Goal: Information Seeking & Learning: Learn about a topic

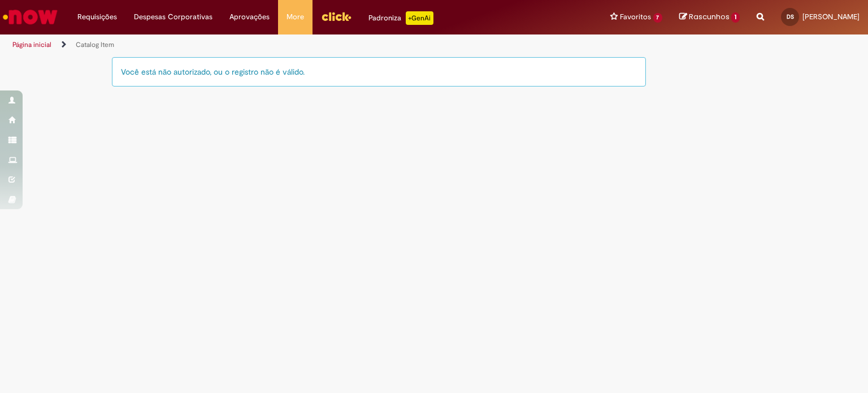
click at [181, 126] on main "Catalog Item LupiAssist +GenAI Digite a sua dúvida ou escolha uma opção a segui…" at bounding box center [434, 224] width 868 height 337
click at [285, 131] on main "Catalog Item LupiAssist +GenAI Digite a sua dúvida ou escolha uma opção a segui…" at bounding box center [434, 224] width 868 height 337
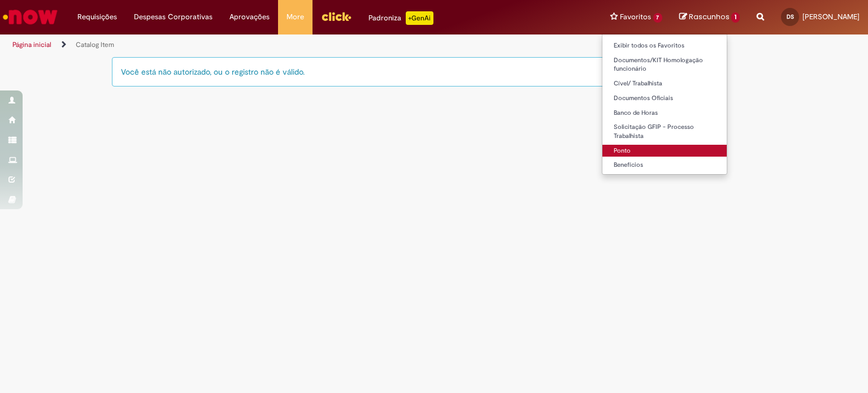
click at [607, 149] on link "Ponto" at bounding box center [665, 151] width 125 height 12
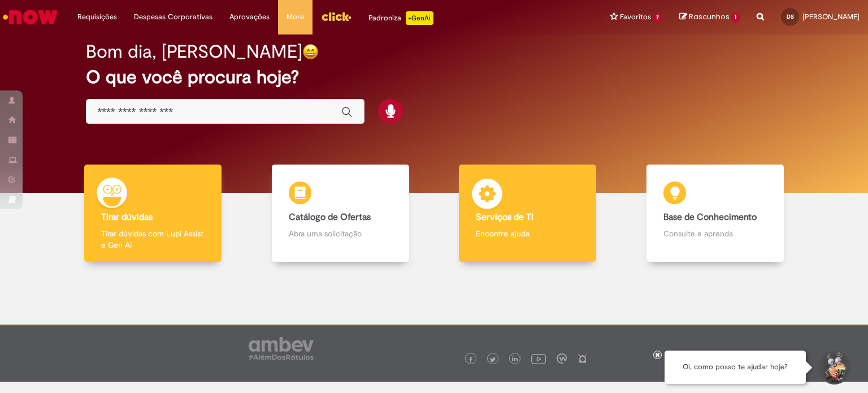
scroll to position [22, 0]
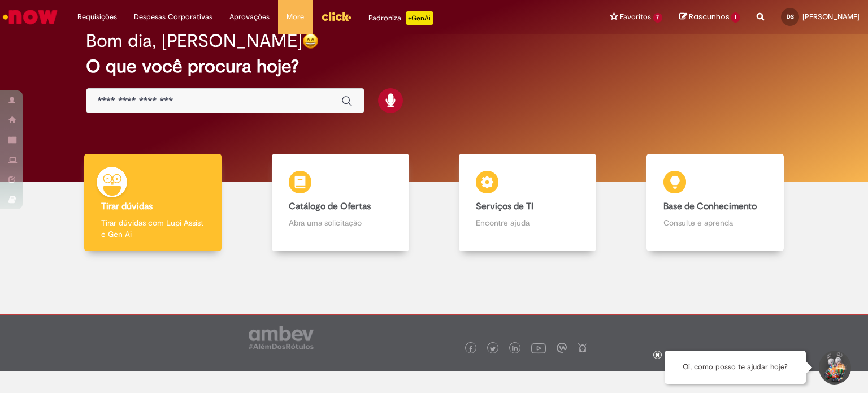
click at [149, 101] on input "Basta digitar aqui" at bounding box center [214, 101] width 232 height 13
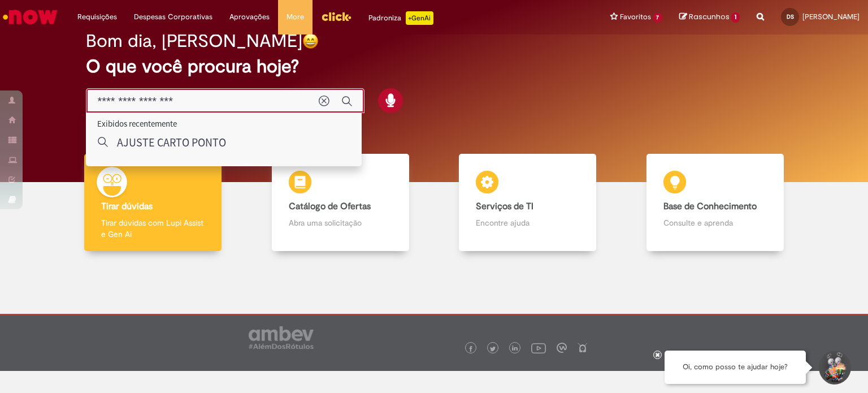
type input "**********"
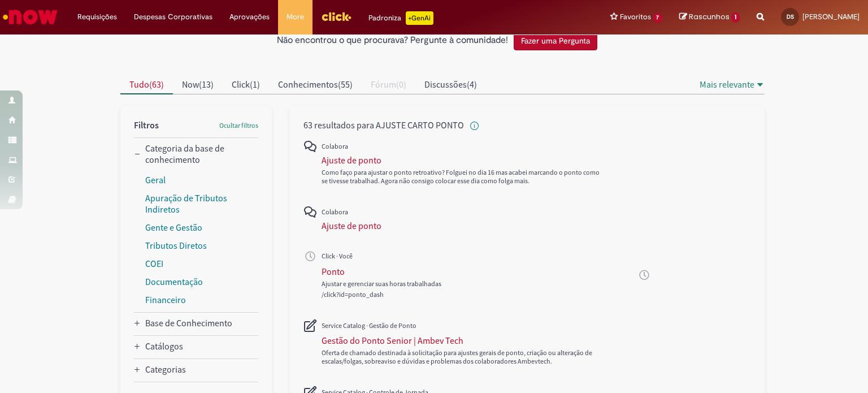
scroll to position [113, 0]
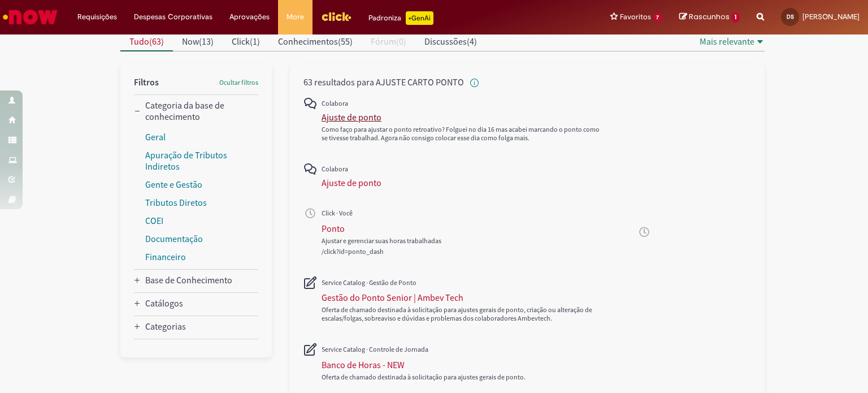
click at [338, 115] on div "Ajuste de ponto" at bounding box center [352, 116] width 60 height 11
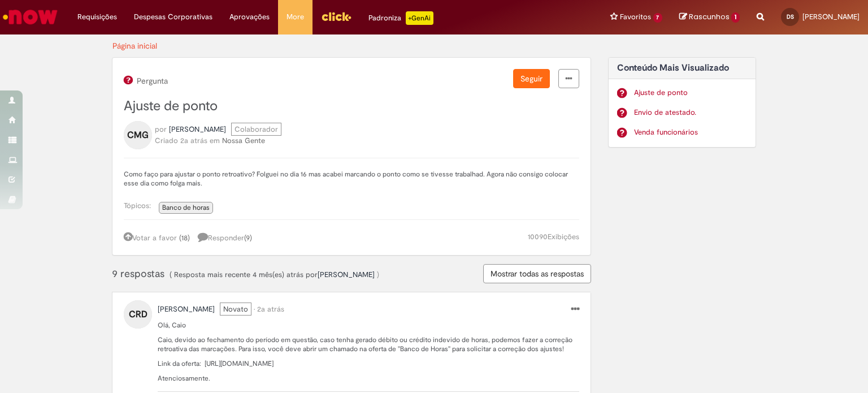
click at [657, 92] on link "Ajuste de ponto" at bounding box center [691, 93] width 114 height 11
click at [20, 12] on img "Ir para a Homepage" at bounding box center [30, 17] width 58 height 23
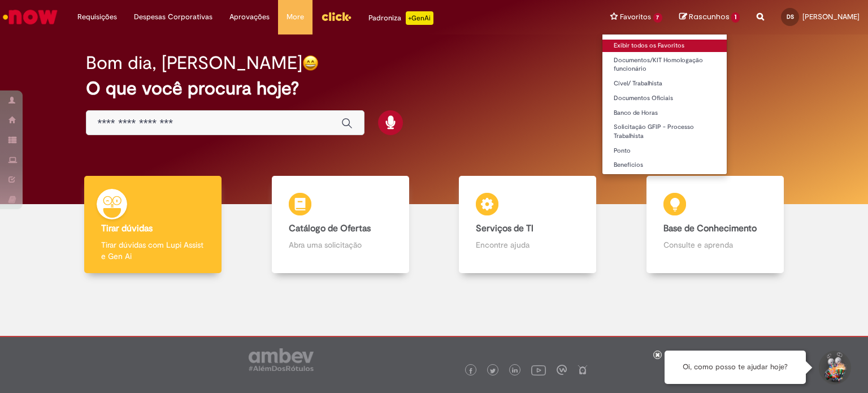
click at [605, 46] on link "Exibir todos os Favoritos" at bounding box center [665, 46] width 125 height 12
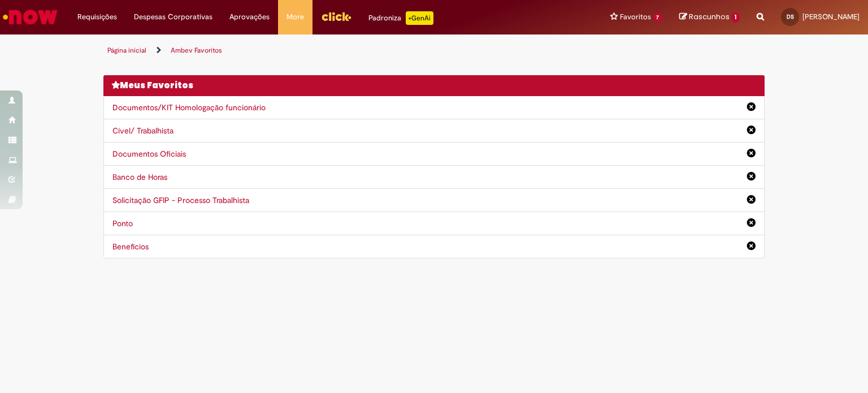
click at [131, 173] on link "Banco de Horas" at bounding box center [139, 177] width 55 height 10
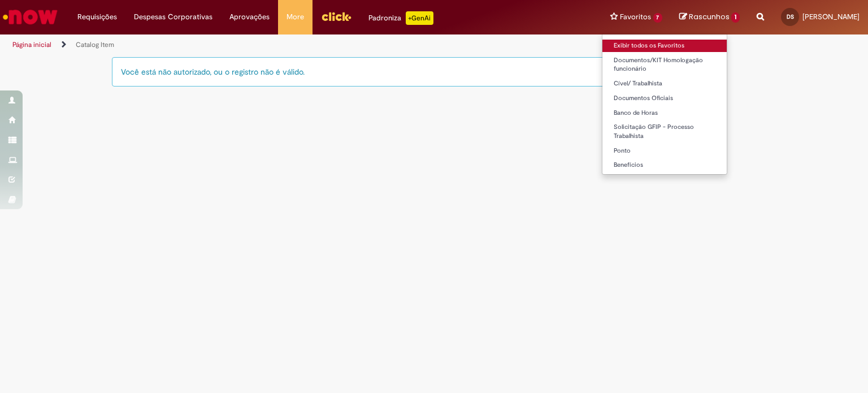
click at [608, 43] on link "Exibir todos os Favoritos" at bounding box center [665, 46] width 125 height 12
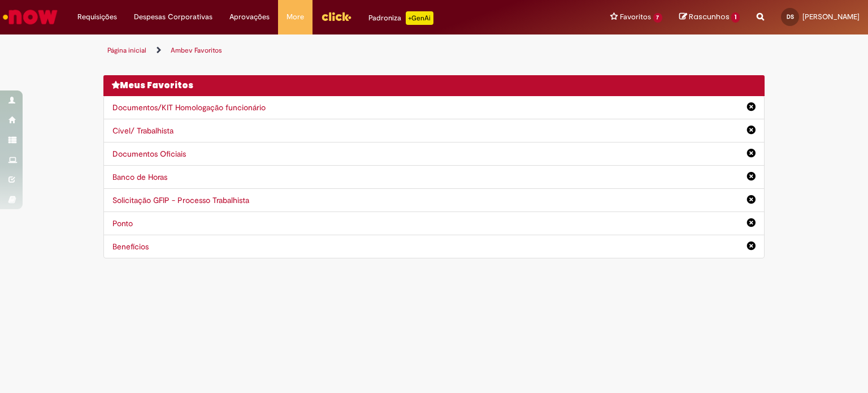
click at [127, 221] on link "Ponto" at bounding box center [122, 223] width 20 height 10
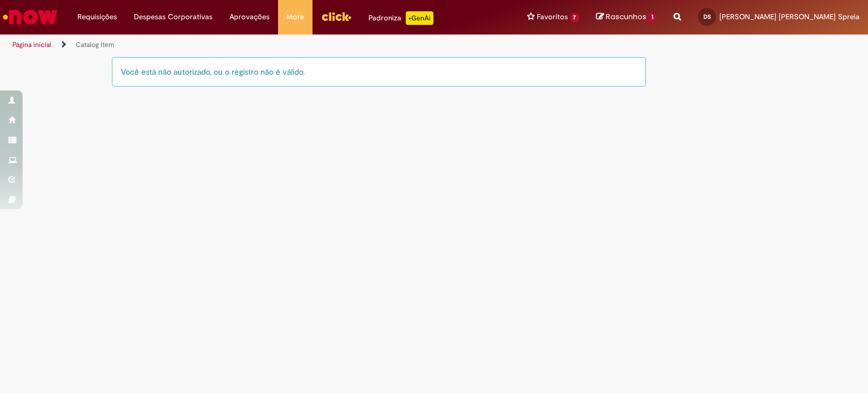
click at [190, 72] on div "Você está não autorizado, ou o registro não é válido." at bounding box center [379, 71] width 534 height 29
click at [198, 68] on div "Você está não autorizado, ou o registro não é válido." at bounding box center [379, 71] width 534 height 29
click at [152, 73] on div "Você está não autorizado, ou o registro não é válido." at bounding box center [379, 71] width 534 height 29
click at [153, 73] on div "Você está não autorizado, ou o registro não é válido." at bounding box center [379, 71] width 534 height 29
click at [337, 12] on img "Menu Cabeçalho" at bounding box center [336, 16] width 31 height 17
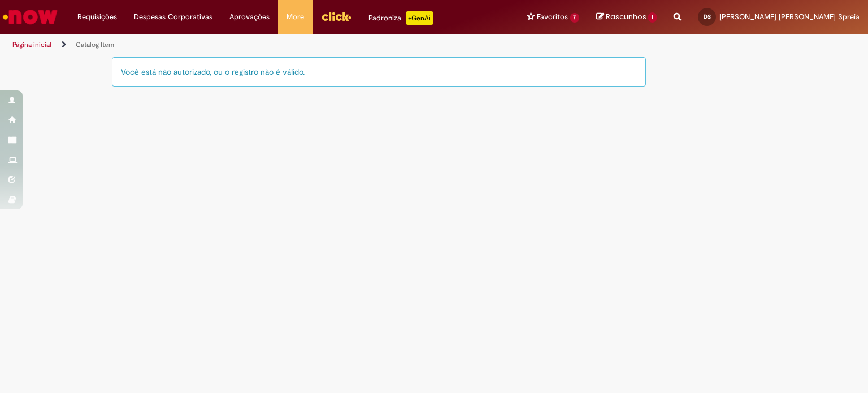
click at [308, 202] on main "Catalog Item LupiAssist +GenAI Digite a sua dúvida ou escolha uma opção a segui…" at bounding box center [434, 224] width 868 height 337
click at [149, 71] on div "Você está não autorizado, ou o registro não é válido." at bounding box center [379, 71] width 534 height 29
click at [173, 79] on div "Você está não autorizado, ou o registro não é válido." at bounding box center [379, 71] width 534 height 29
click at [146, 73] on div "Você está não autorizado, ou o registro não é válido." at bounding box center [379, 71] width 534 height 29
click at [35, 8] on img "Ir para a Homepage" at bounding box center [30, 17] width 58 height 23
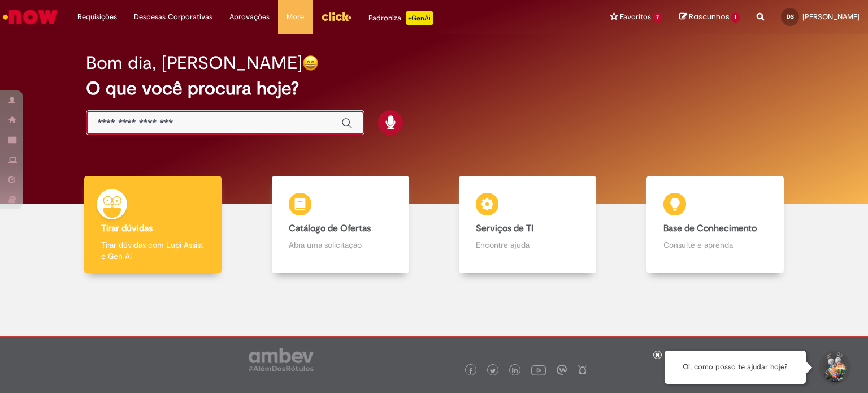
click at [156, 125] on input "Basta digitar aqui" at bounding box center [214, 123] width 232 height 13
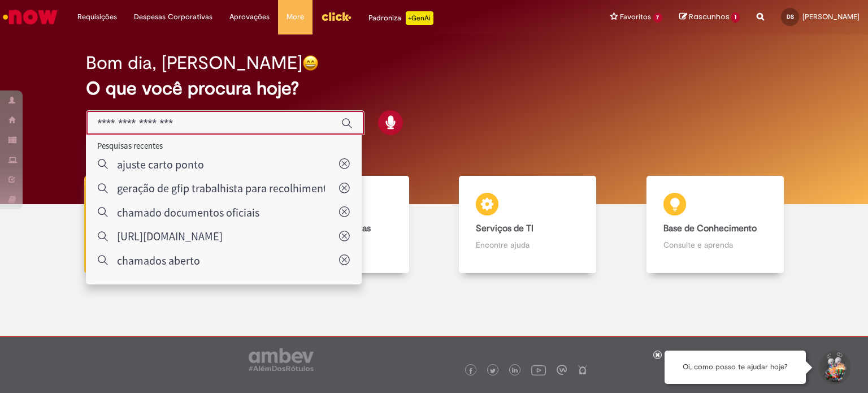
click at [562, 136] on div "Bom dia, Denise O que você procura hoje?" at bounding box center [434, 94] width 737 height 96
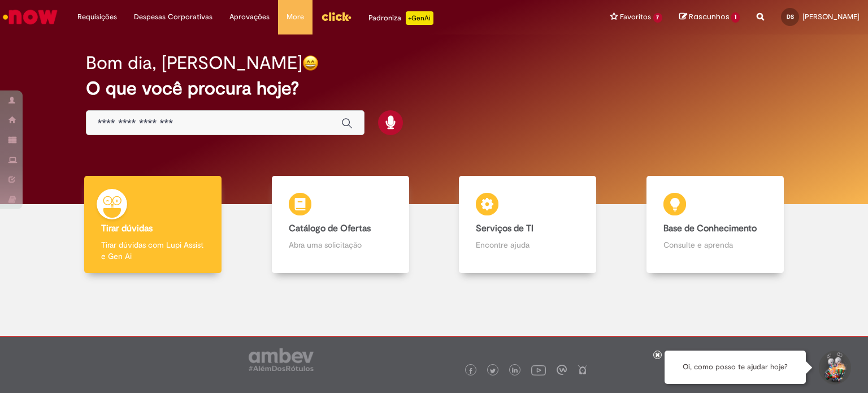
click at [190, 125] on input "Basta digitar aqui" at bounding box center [214, 123] width 232 height 13
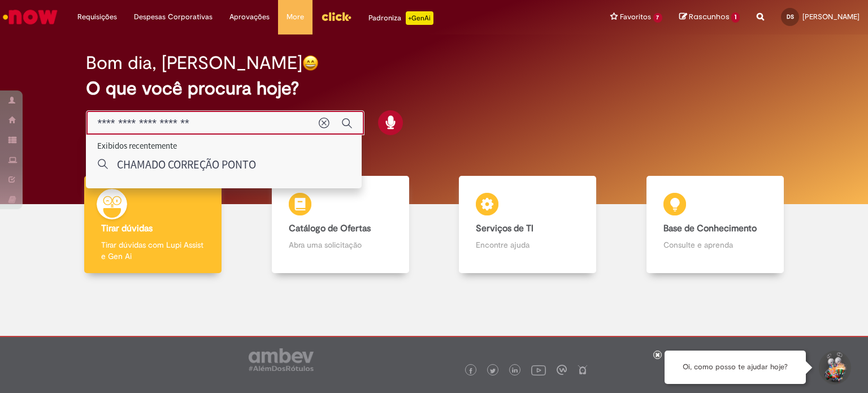
type input "**********"
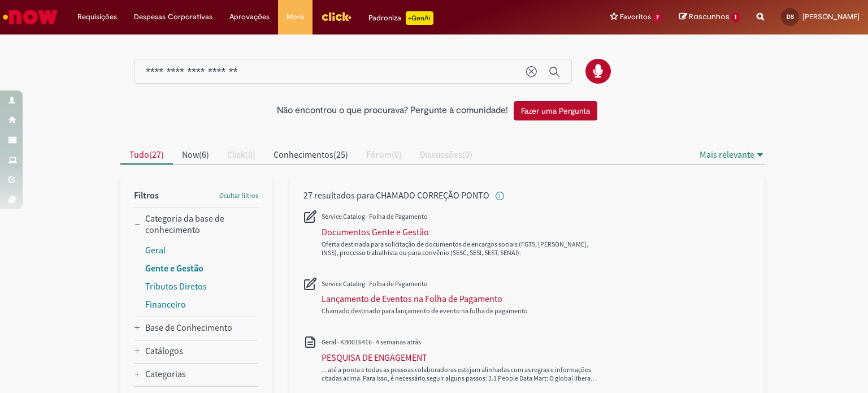
click at [163, 267] on link "Gente e Gestão" at bounding box center [174, 267] width 58 height 11
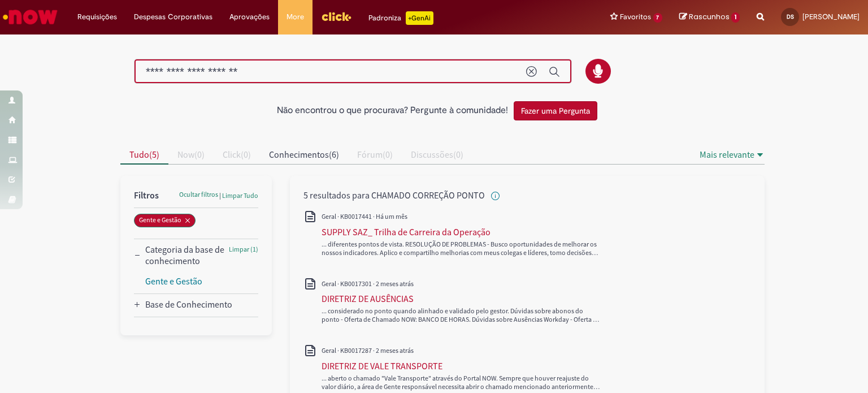
click at [271, 72] on input "**********" at bounding box center [330, 72] width 369 height 13
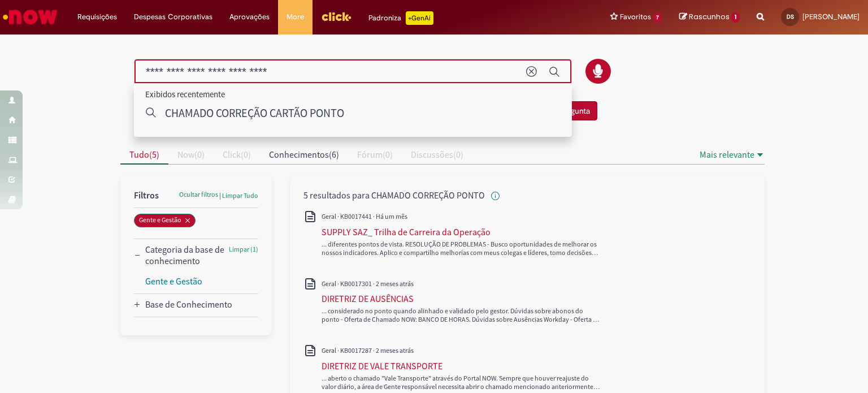
type input "**********"
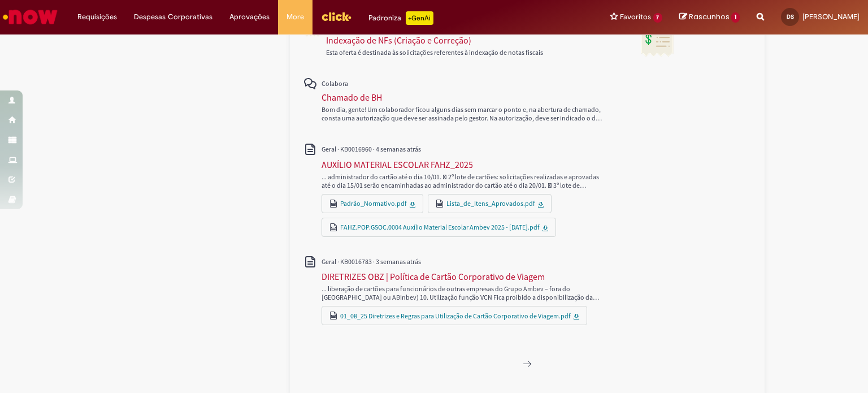
scroll to position [610, 0]
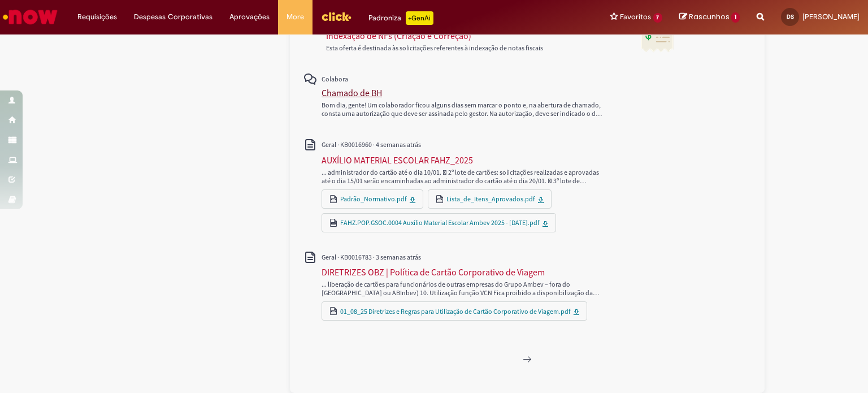
click at [339, 92] on div "Chamado de BH" at bounding box center [352, 92] width 60 height 11
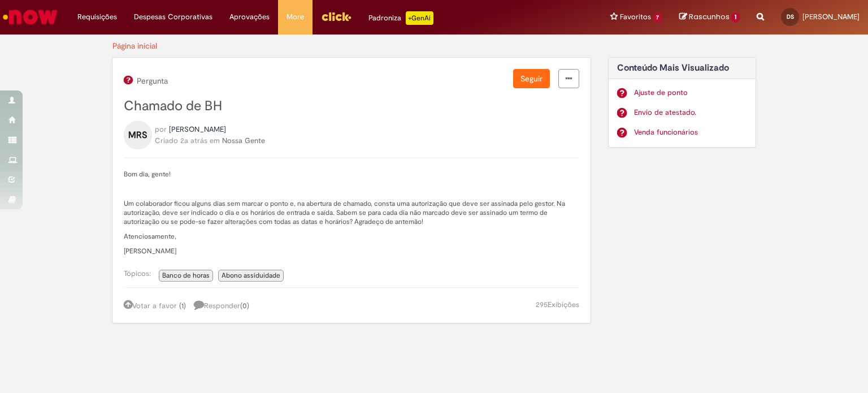
click at [181, 274] on span "Banco de horas" at bounding box center [185, 275] width 47 height 9
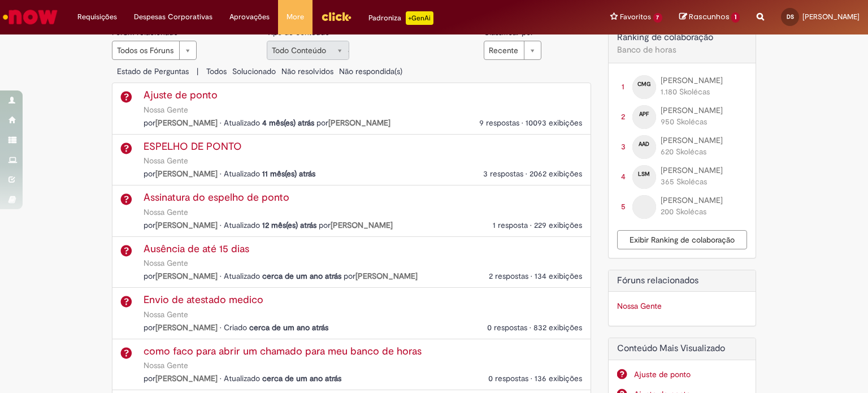
scroll to position [170, 0]
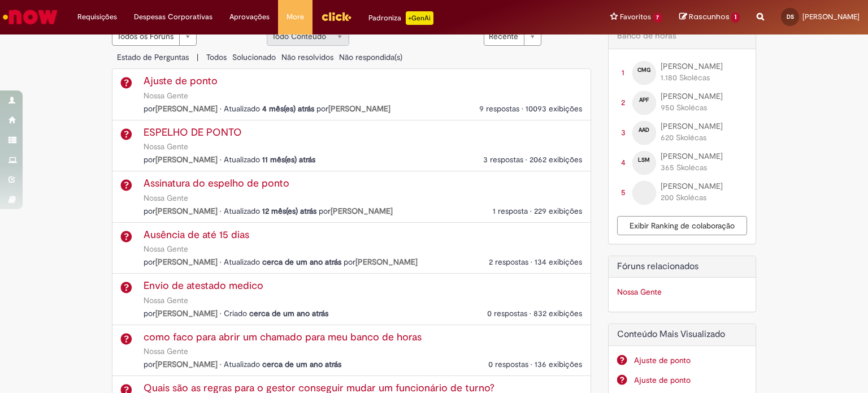
click at [170, 78] on link "Ajuste de ponto" at bounding box center [181, 81] width 74 height 14
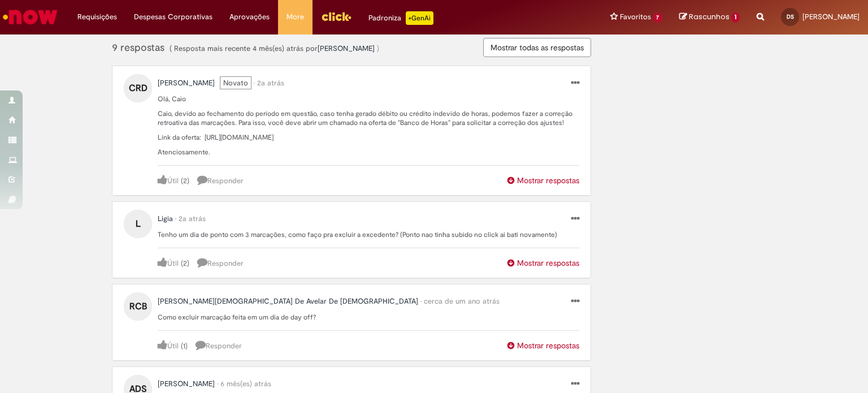
scroll to position [509, 0]
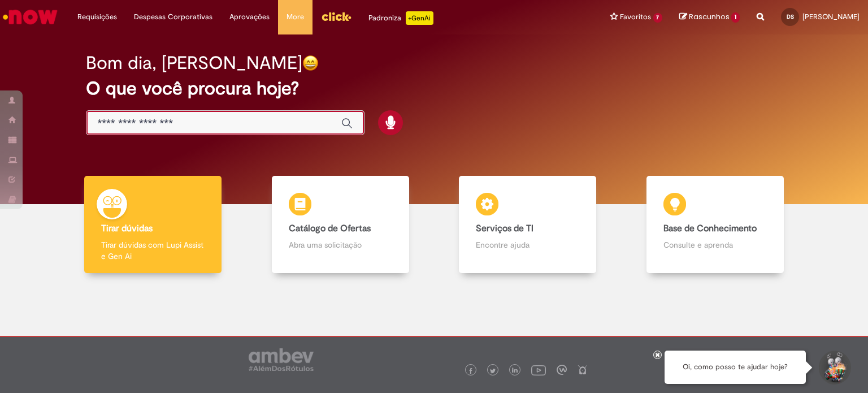
click at [98, 122] on input "Basta digitar aqui" at bounding box center [214, 123] width 232 height 13
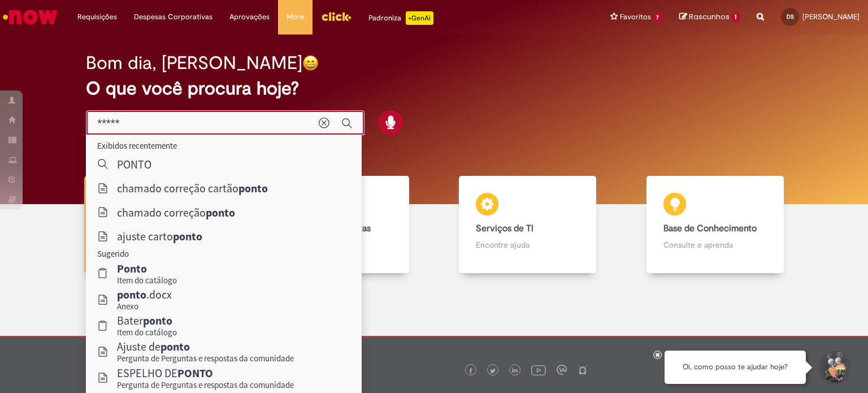
click at [181, 120] on input "*****" at bounding box center [203, 123] width 210 height 13
type input "*****"
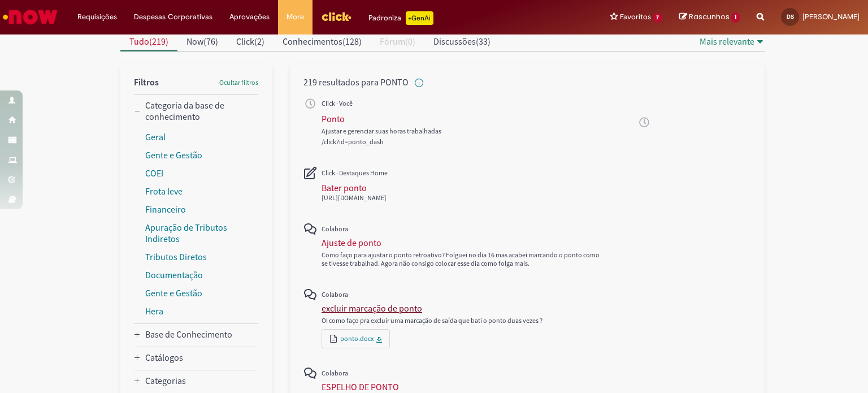
scroll to position [170, 0]
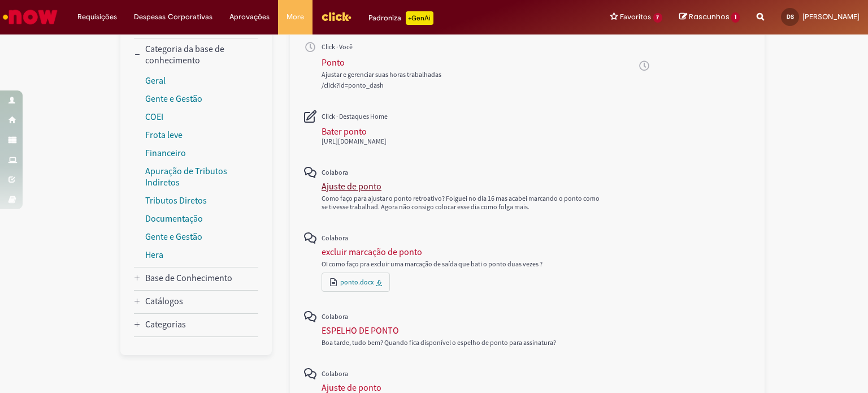
click at [338, 185] on div "Ajuste de ponto" at bounding box center [352, 185] width 60 height 11
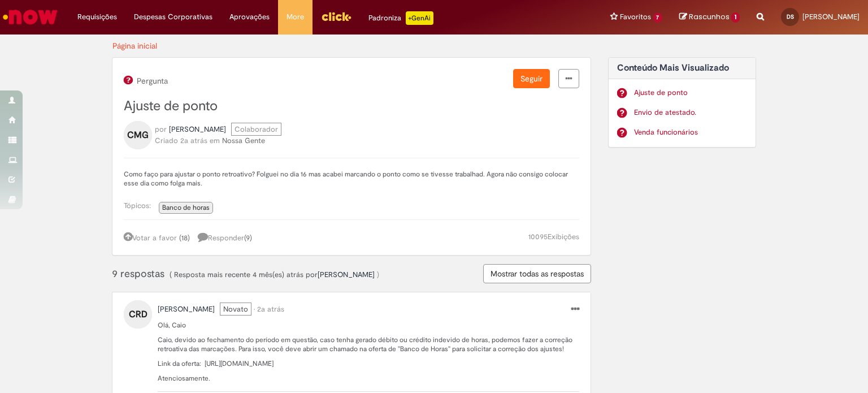
click at [22, 18] on img "Ir para a Homepage" at bounding box center [30, 17] width 58 height 23
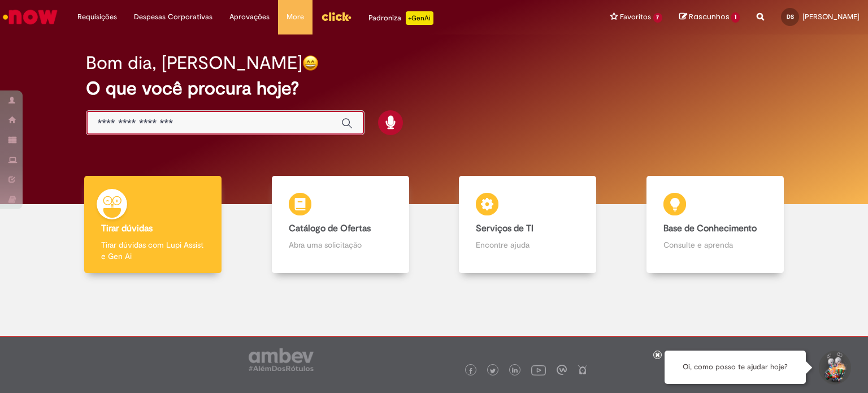
click at [159, 124] on input "Basta digitar aqui" at bounding box center [214, 123] width 232 height 13
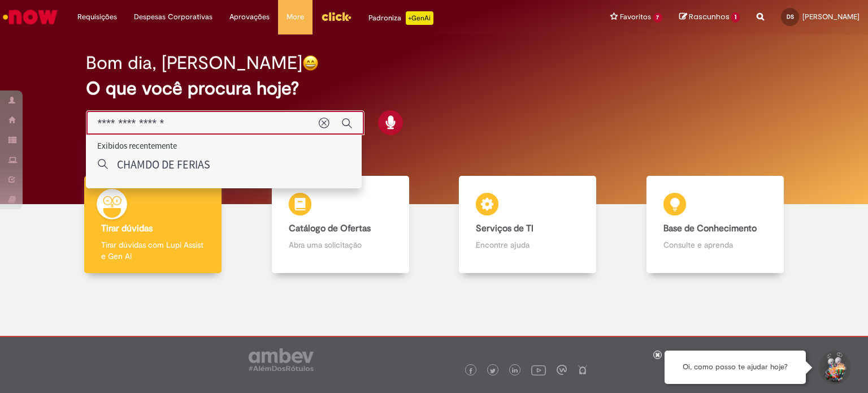
type input "**********"
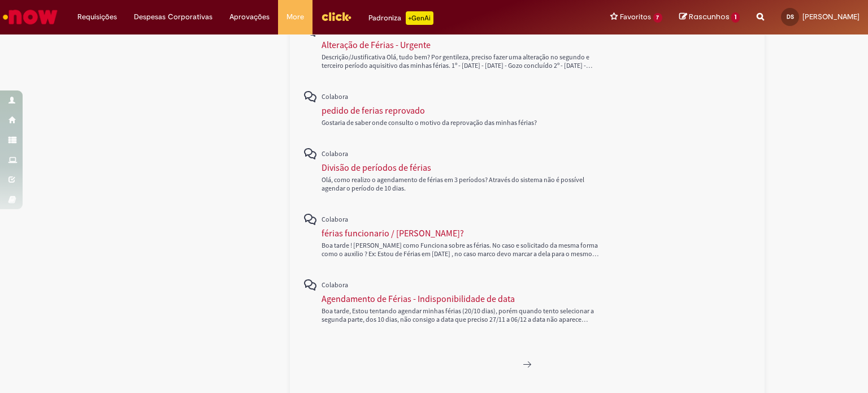
scroll to position [565, 0]
click at [348, 162] on div "Divisão de períodos de férias" at bounding box center [377, 164] width 110 height 11
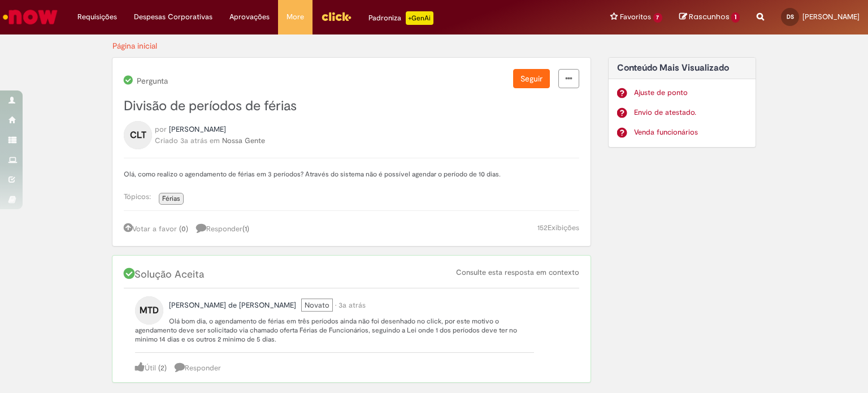
click at [760, 214] on div "BMP Created with Sketch. BMP ZIP Created with Sketch. ZIP XLS Created with Sket…" at bounding box center [433, 322] width 661 height 530
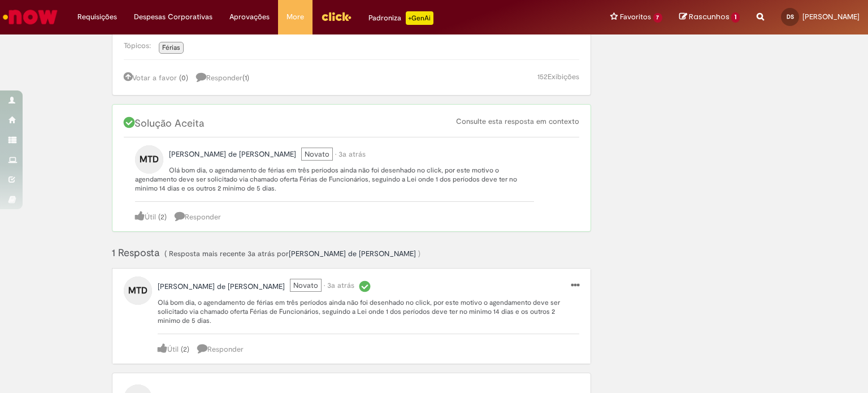
scroll to position [170, 0]
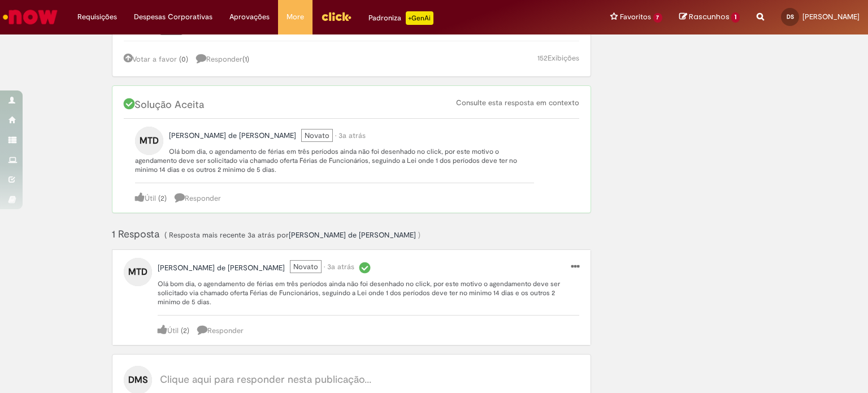
click at [224, 171] on p "Olá bom dia, o agendamento de férias em três períodos ainda não foi desenhado n…" at bounding box center [334, 160] width 399 height 27
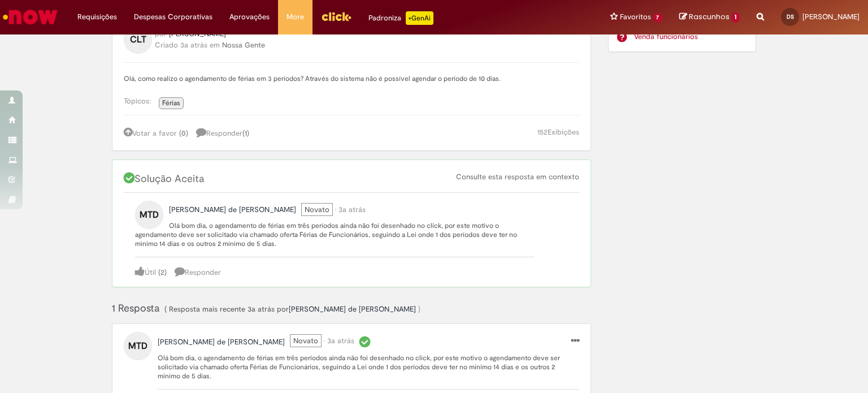
scroll to position [0, 0]
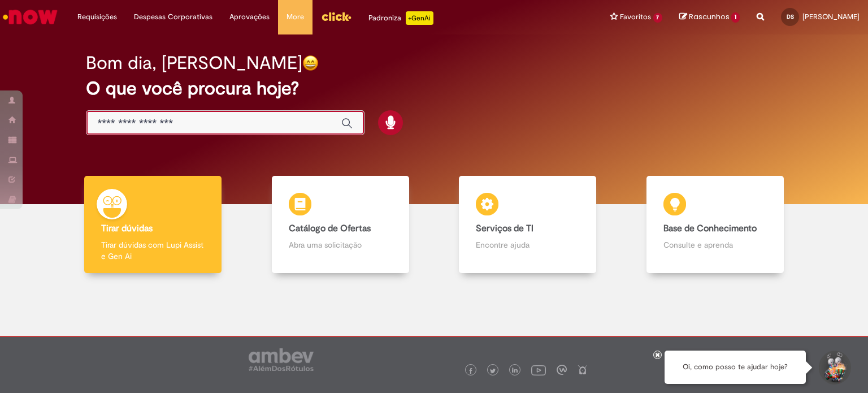
click at [105, 126] on input "Basta digitar aqui" at bounding box center [214, 123] width 232 height 13
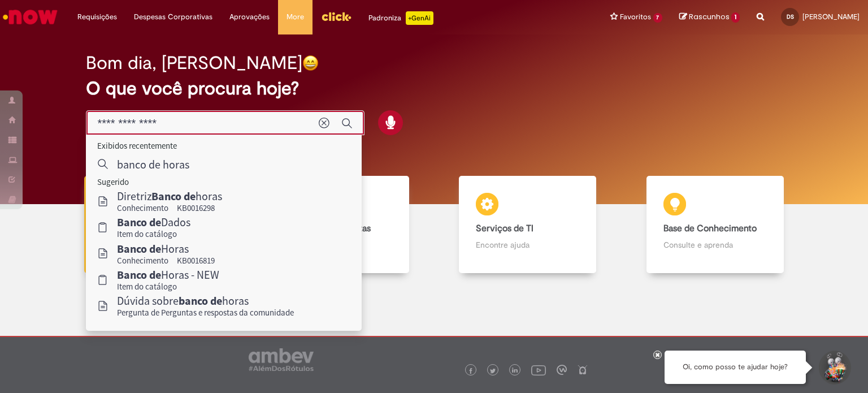
type input "**********"
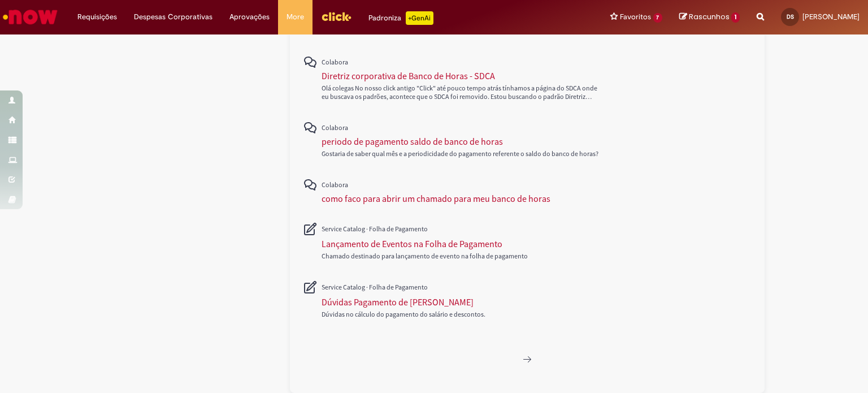
scroll to position [479, 0]
